Goal: Transaction & Acquisition: Purchase product/service

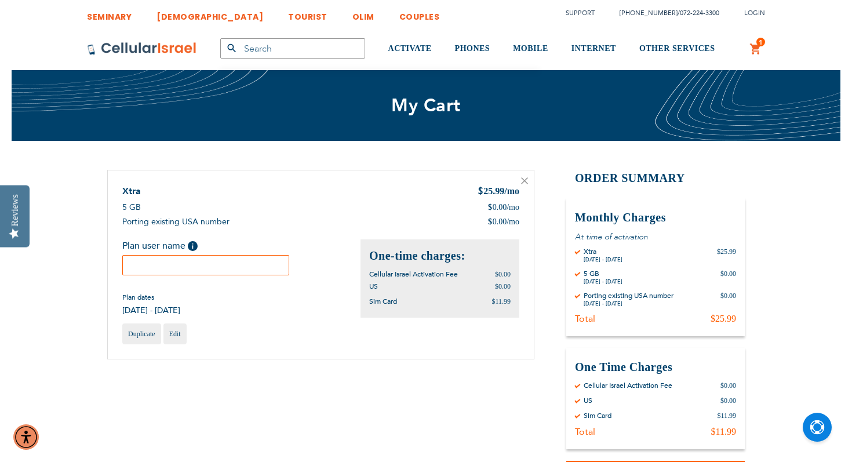
click at [140, 264] on input "text" at bounding box center [205, 265] width 167 height 20
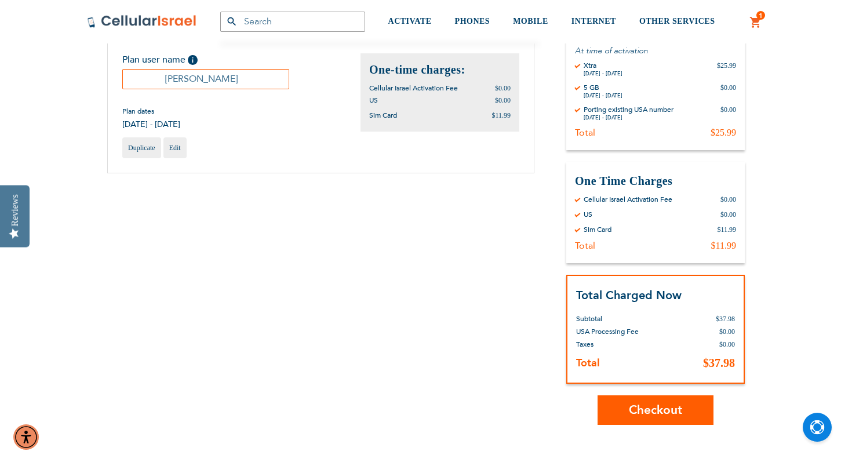
scroll to position [187, 0]
type input "Yosef Levy"
click at [672, 406] on span "Checkout" at bounding box center [655, 408] width 53 height 17
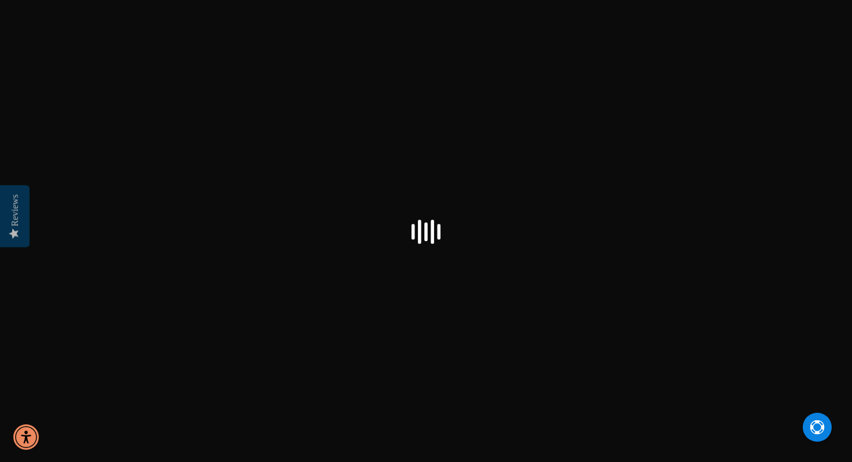
select select "US"
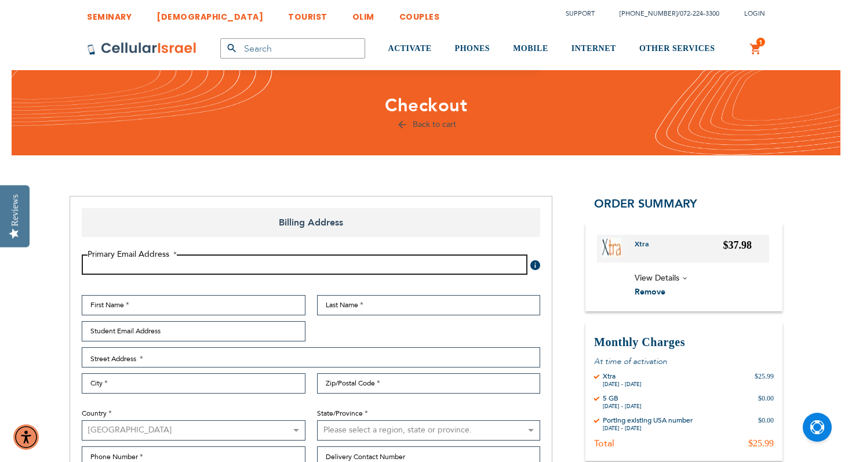
click at [439, 266] on input "Email Address" at bounding box center [305, 264] width 446 height 20
type input "[EMAIL_ADDRESS][DOMAIN_NAME]"
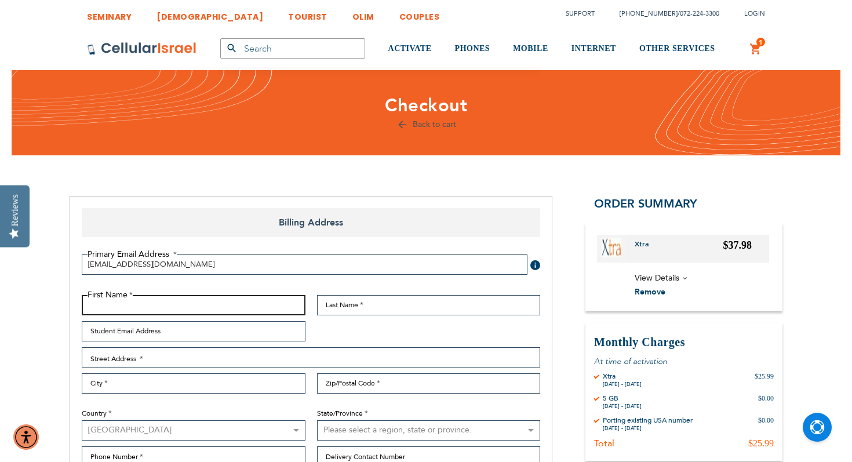
click at [196, 296] on input "First Name" at bounding box center [194, 305] width 224 height 20
type input "Gad"
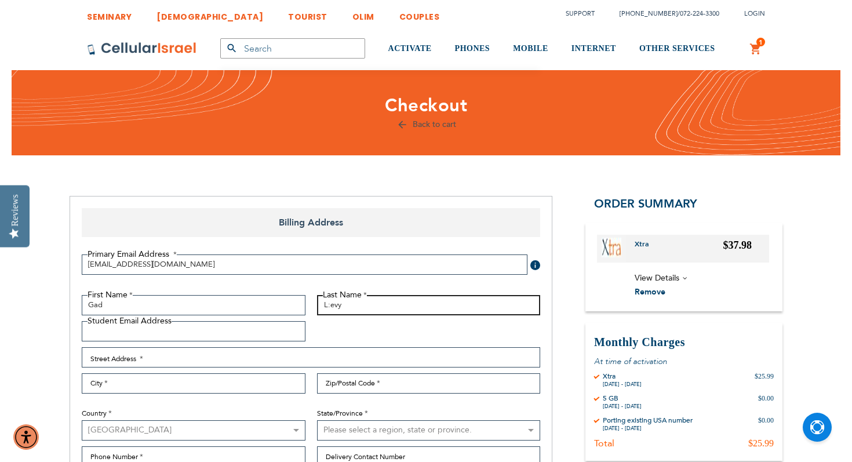
click at [330, 307] on input "L:evy" at bounding box center [429, 305] width 224 height 20
type input "Levy"
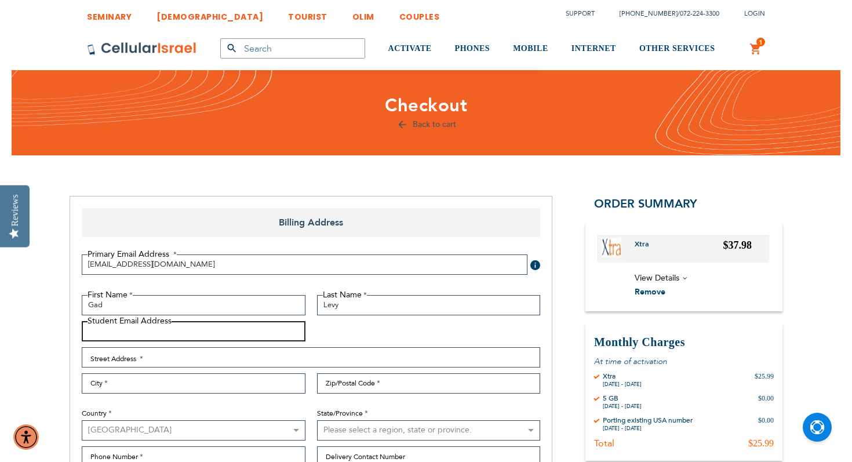
click at [214, 333] on input "Student Email Address" at bounding box center [194, 331] width 224 height 20
type input "[EMAIL_ADDRESS][DOMAIN_NAME]"
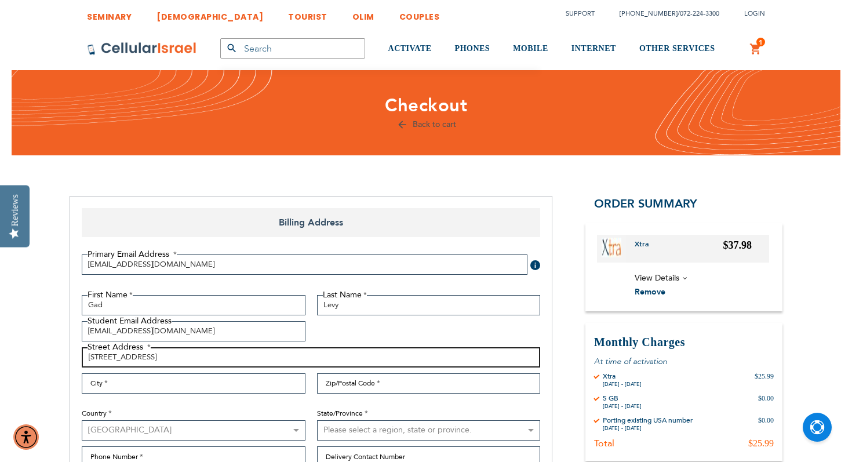
type input "[STREET_ADDRESS]"
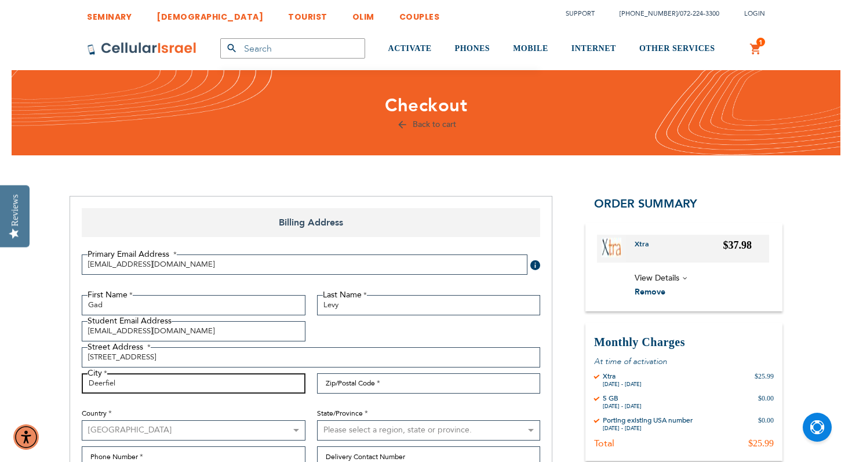
type input "Deerfield"
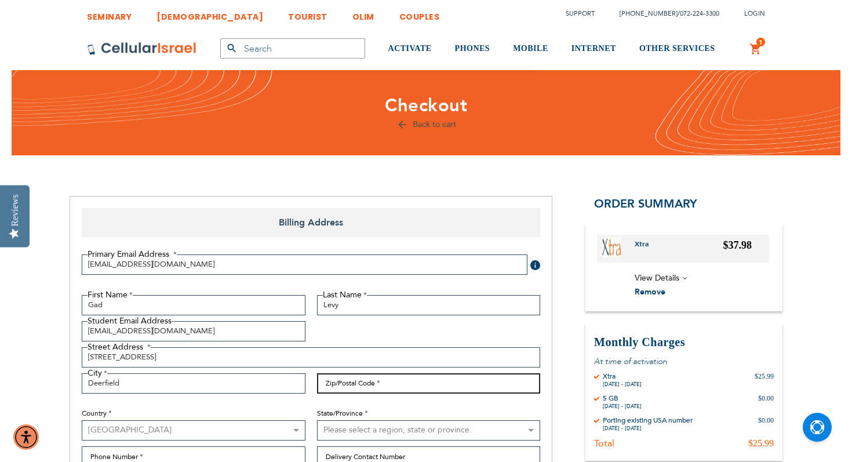
type input "60015"
select select "23"
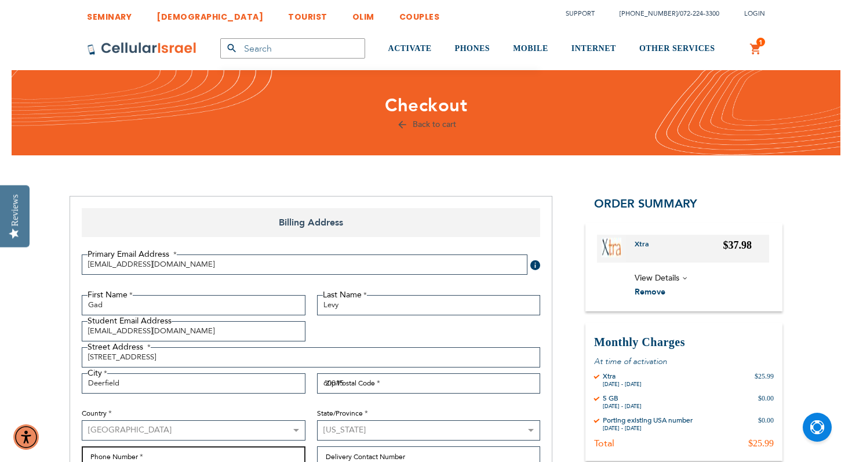
type input "7203154266"
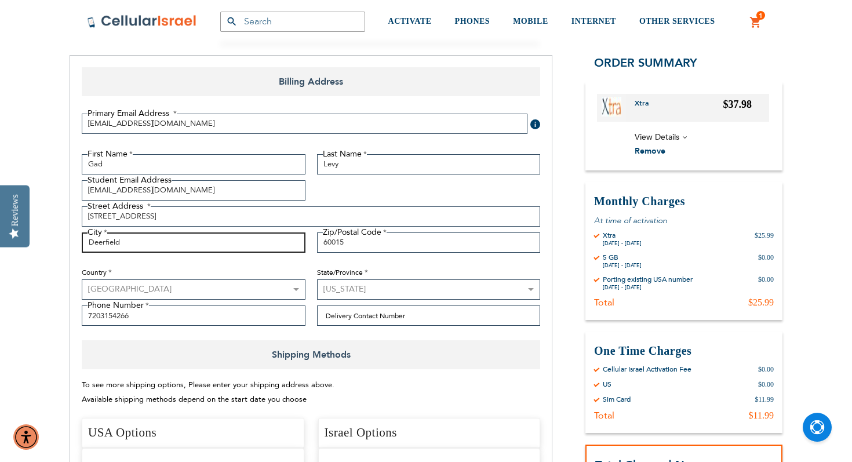
scroll to position [168, 0]
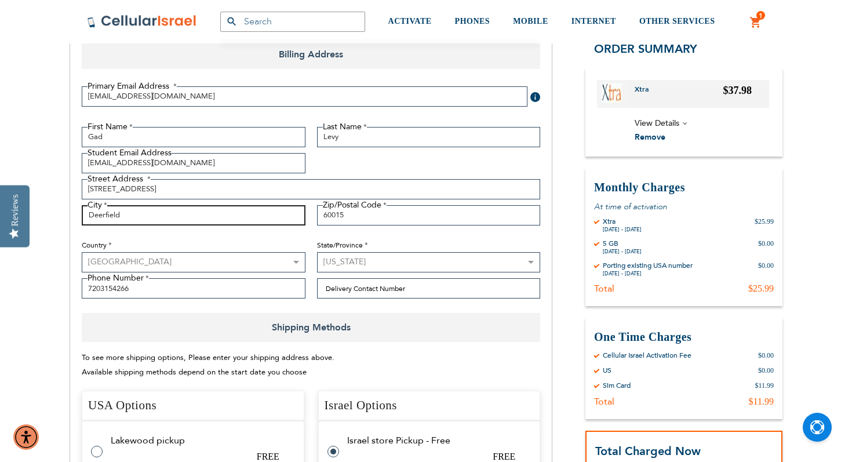
type input "Deerfield"
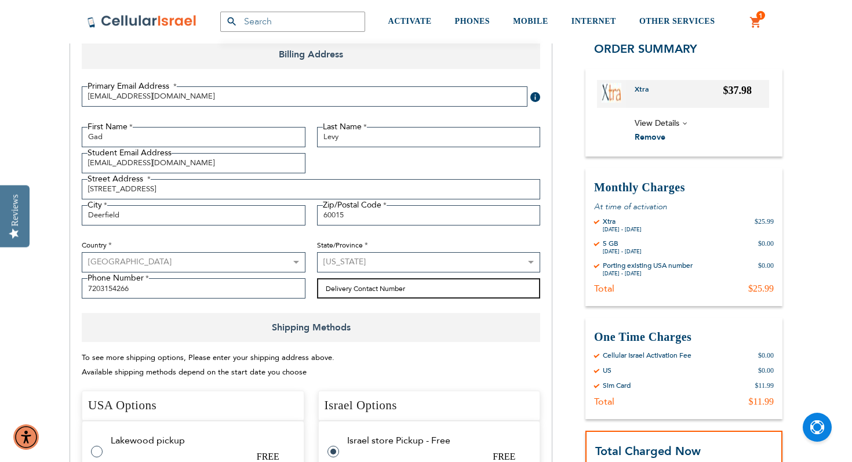
click at [353, 289] on input "Delivery Contact Number" at bounding box center [429, 288] width 224 height 20
type input "3"
type input "7203154266"
click at [333, 373] on div "To see more shipping options, Please enter your shipping address above. Availab…" at bounding box center [311, 365] width 458 height 28
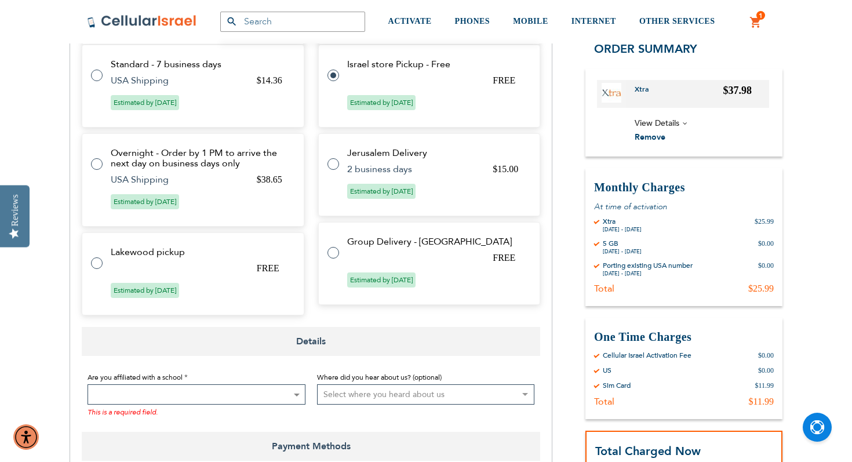
scroll to position [545, 0]
click at [312, 344] on span "Details" at bounding box center [311, 340] width 458 height 29
click at [312, 342] on span "Details" at bounding box center [311, 340] width 458 height 29
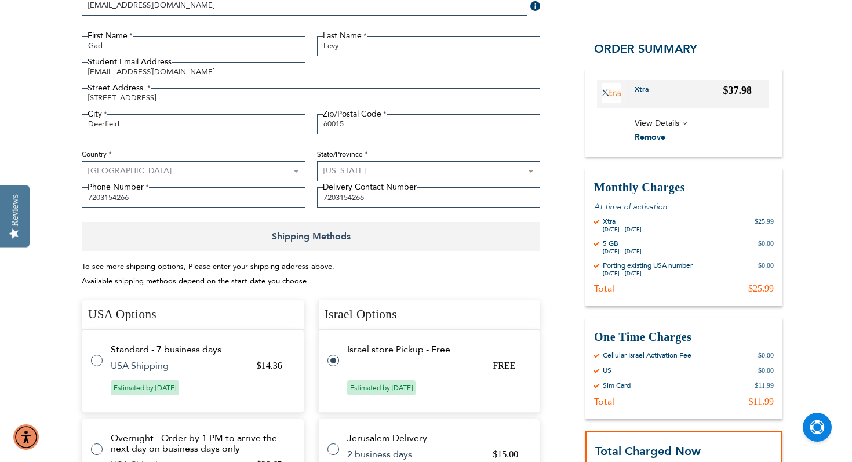
scroll to position [0, 0]
